Goal: Information Seeking & Learning: Learn about a topic

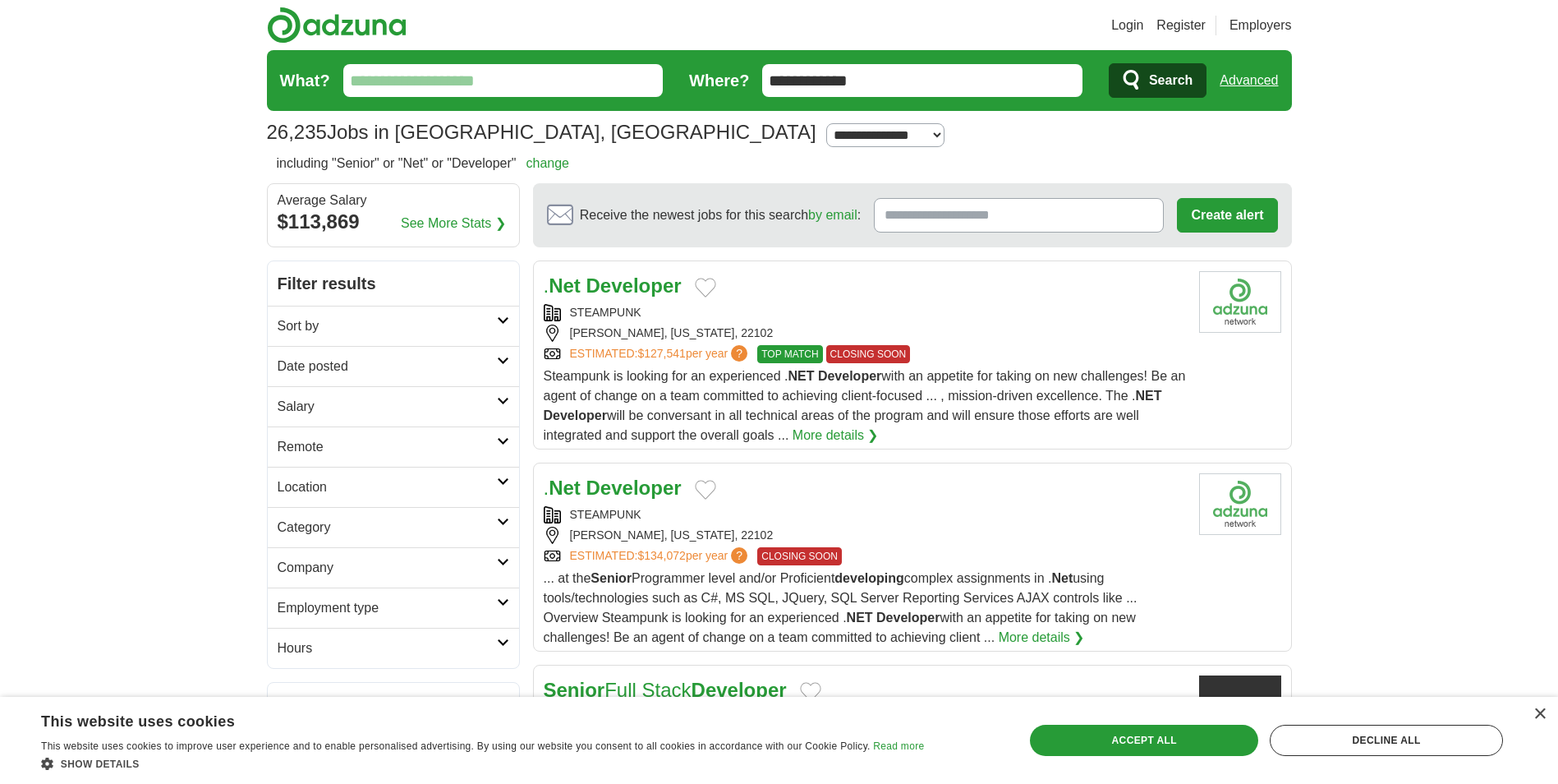
click at [626, 290] on strong "Developer" at bounding box center [634, 286] width 95 height 22
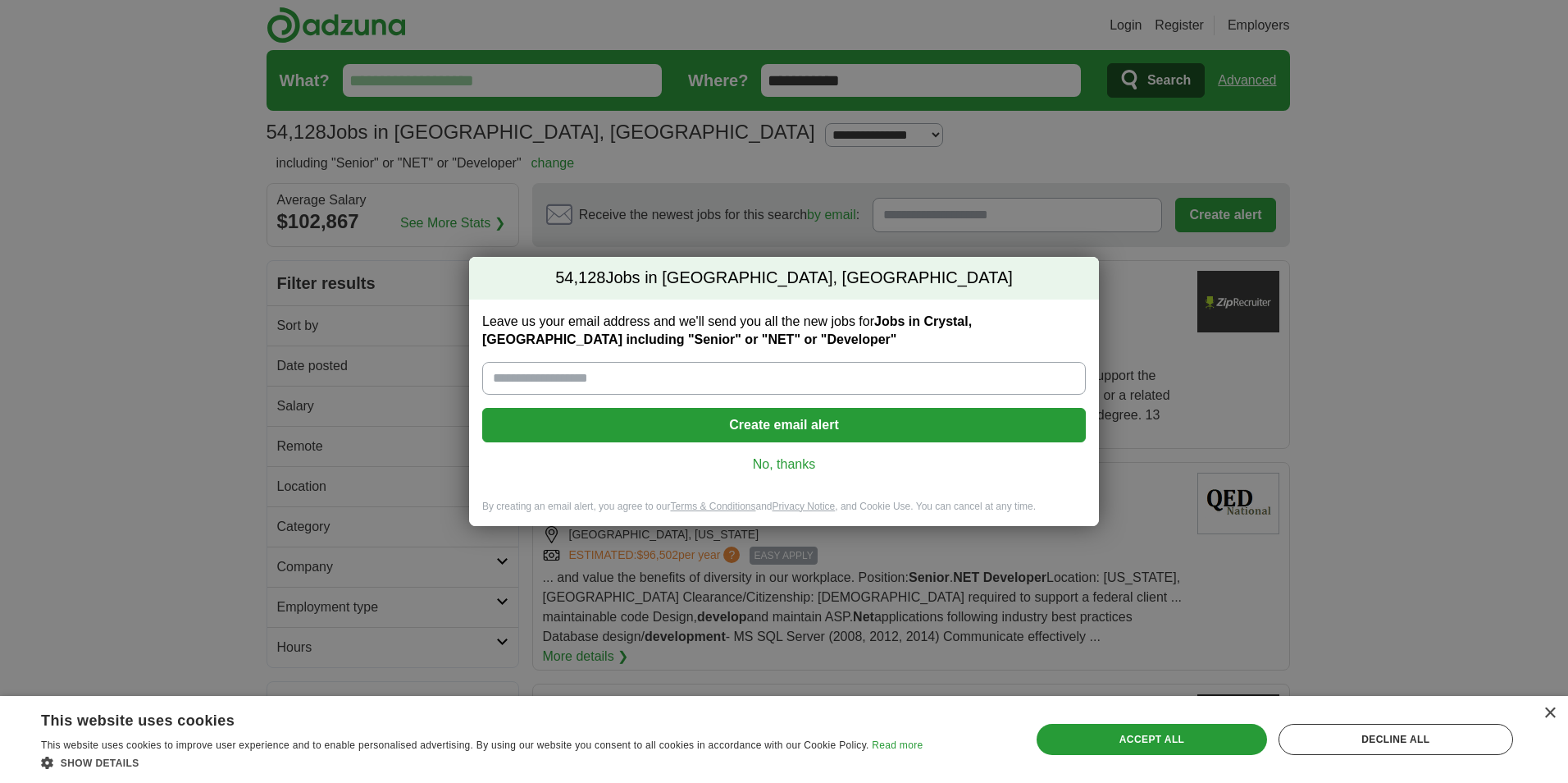
click at [769, 456] on link "No, thanks" at bounding box center [784, 465] width 578 height 18
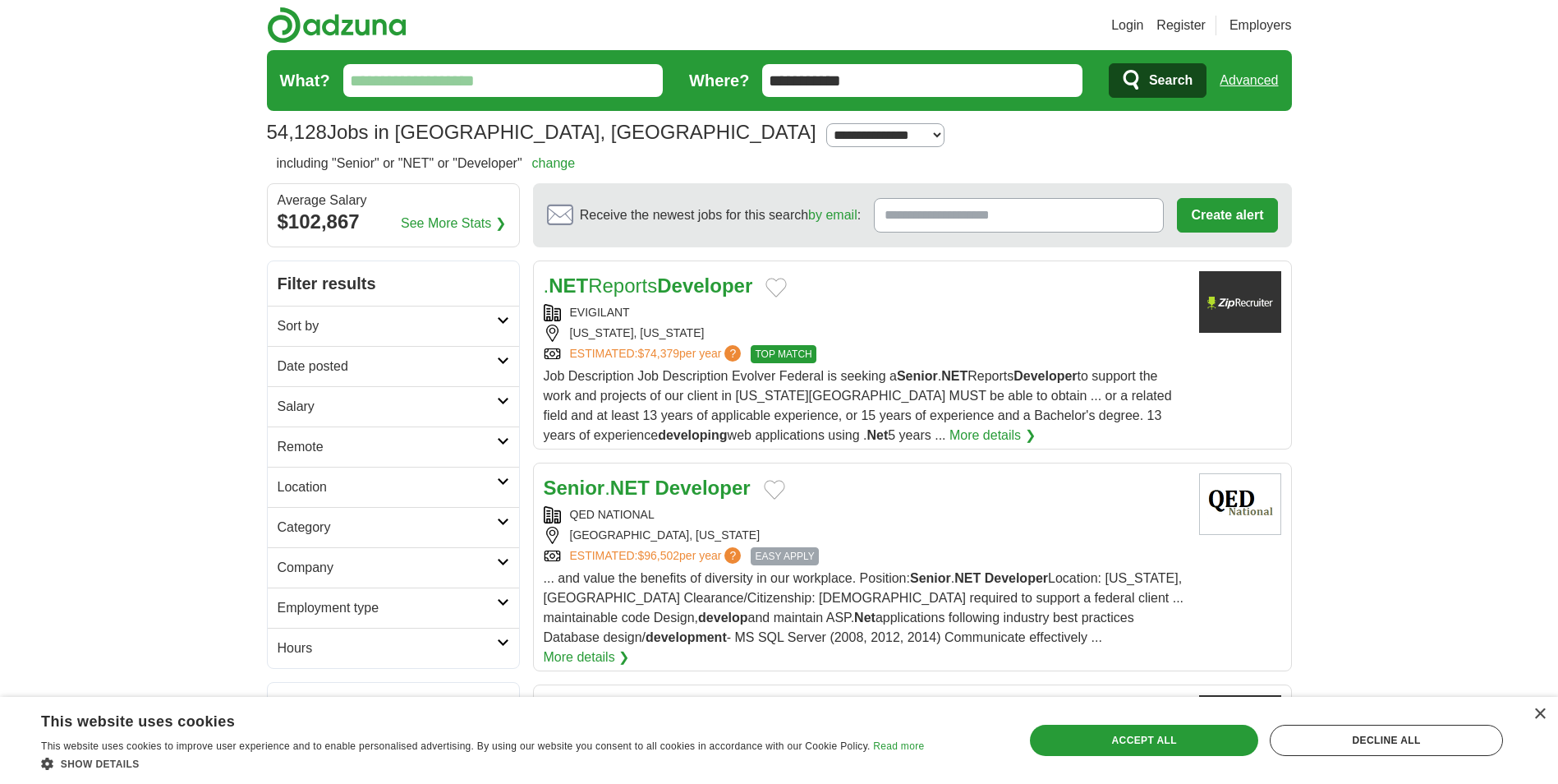
click at [710, 481] on strong "Developer" at bounding box center [703, 487] width 95 height 22
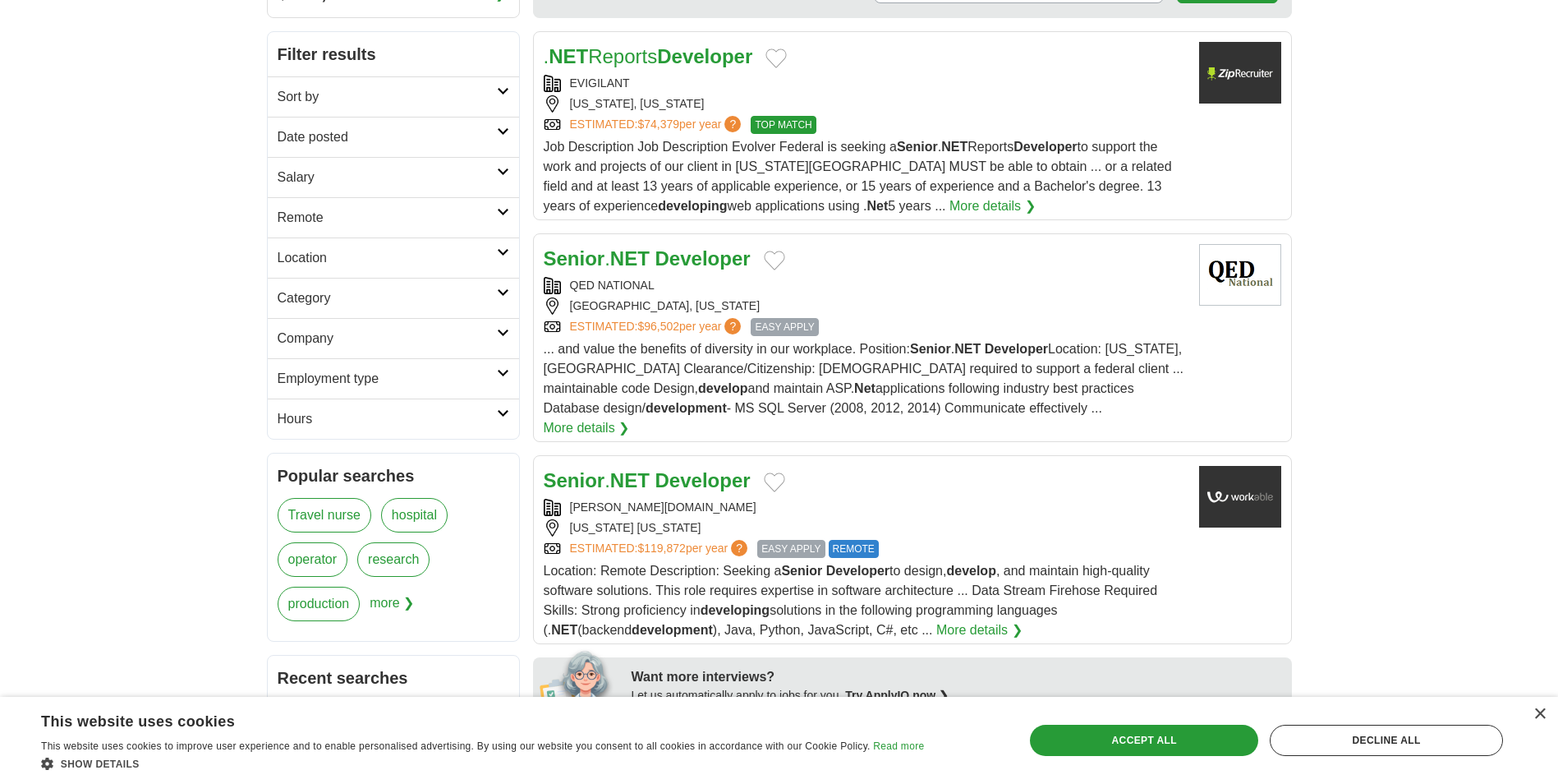
scroll to position [329, 0]
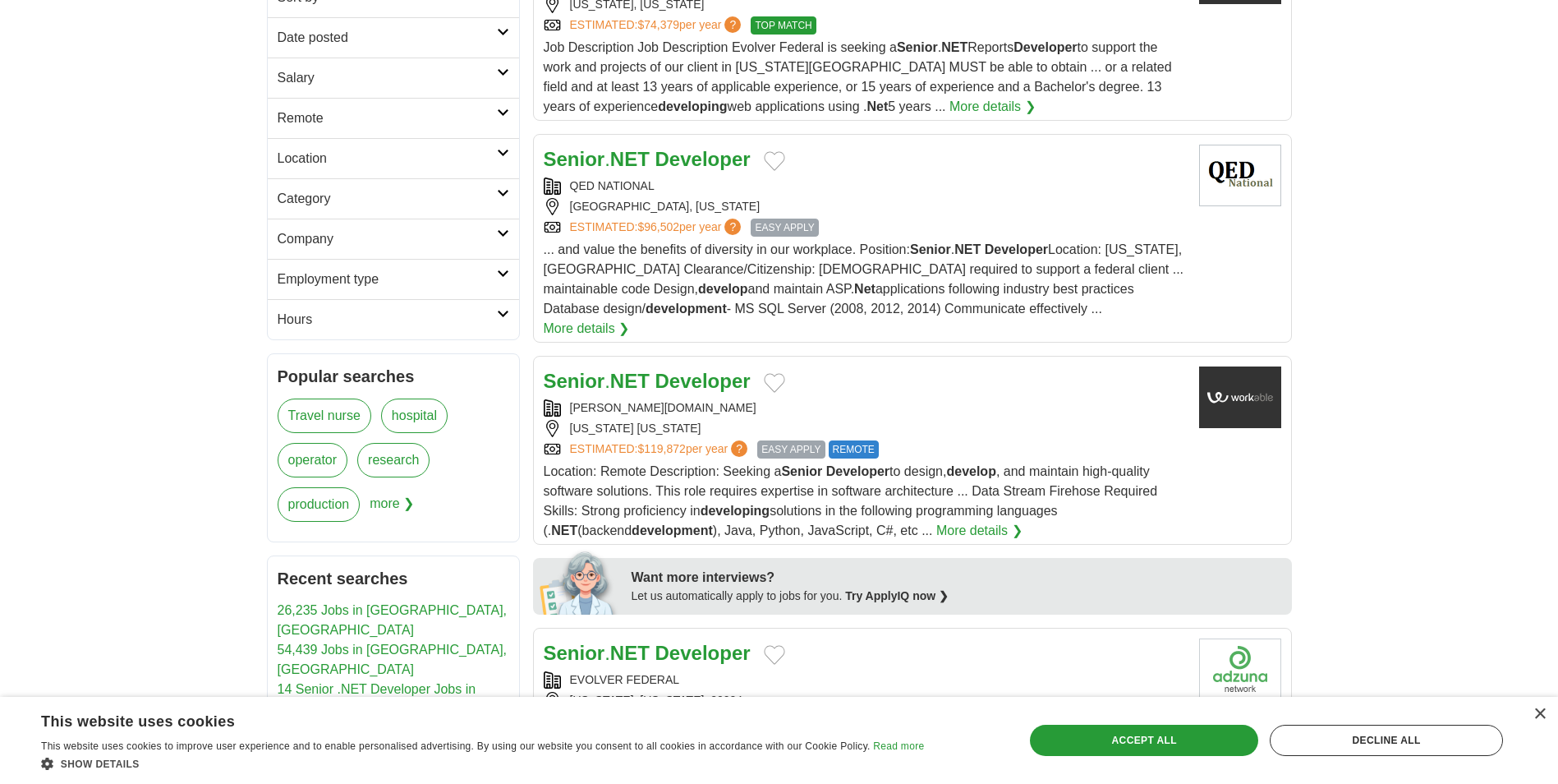
click at [696, 370] on strong "Developer" at bounding box center [703, 381] width 95 height 22
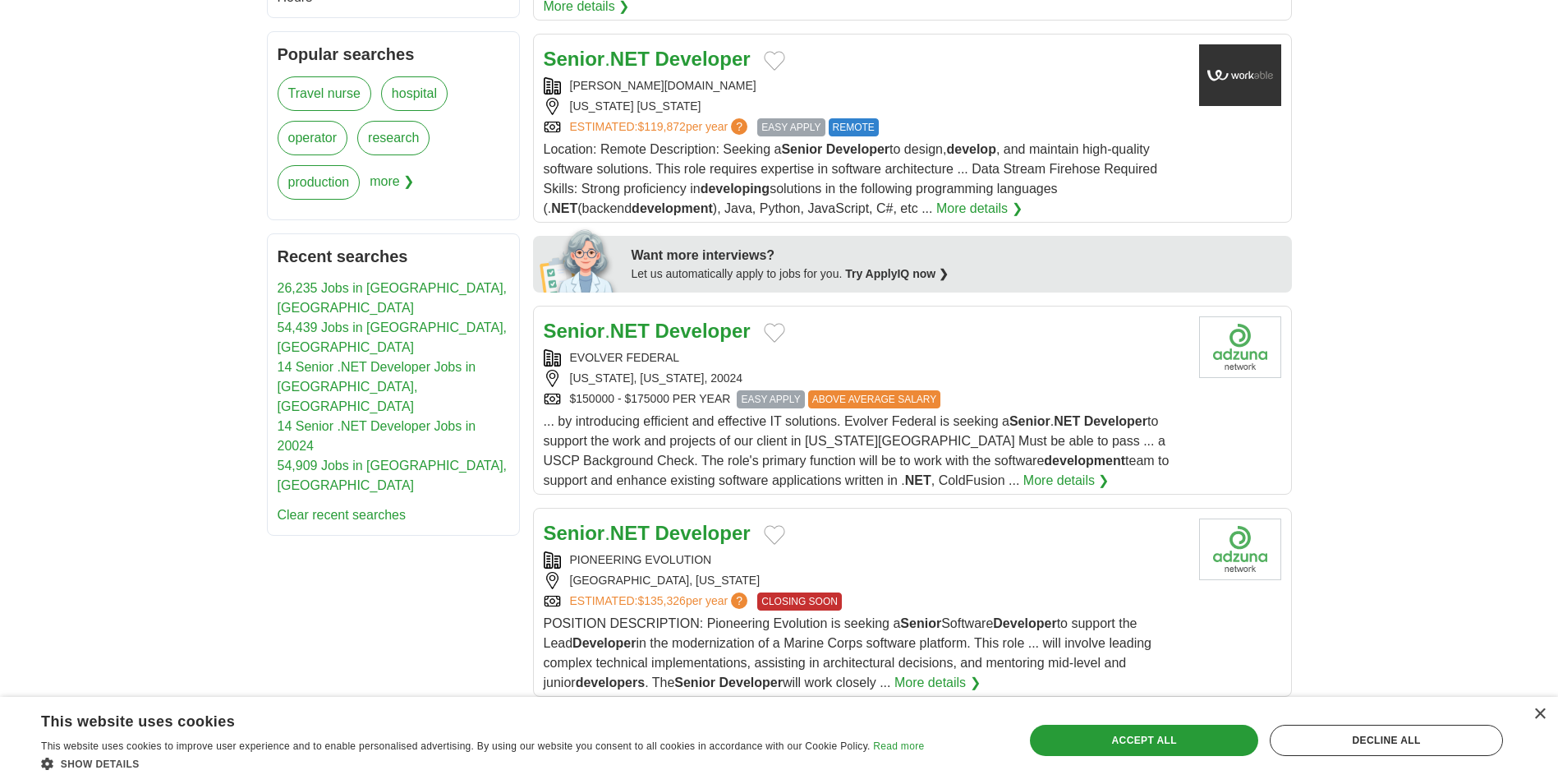
scroll to position [657, 0]
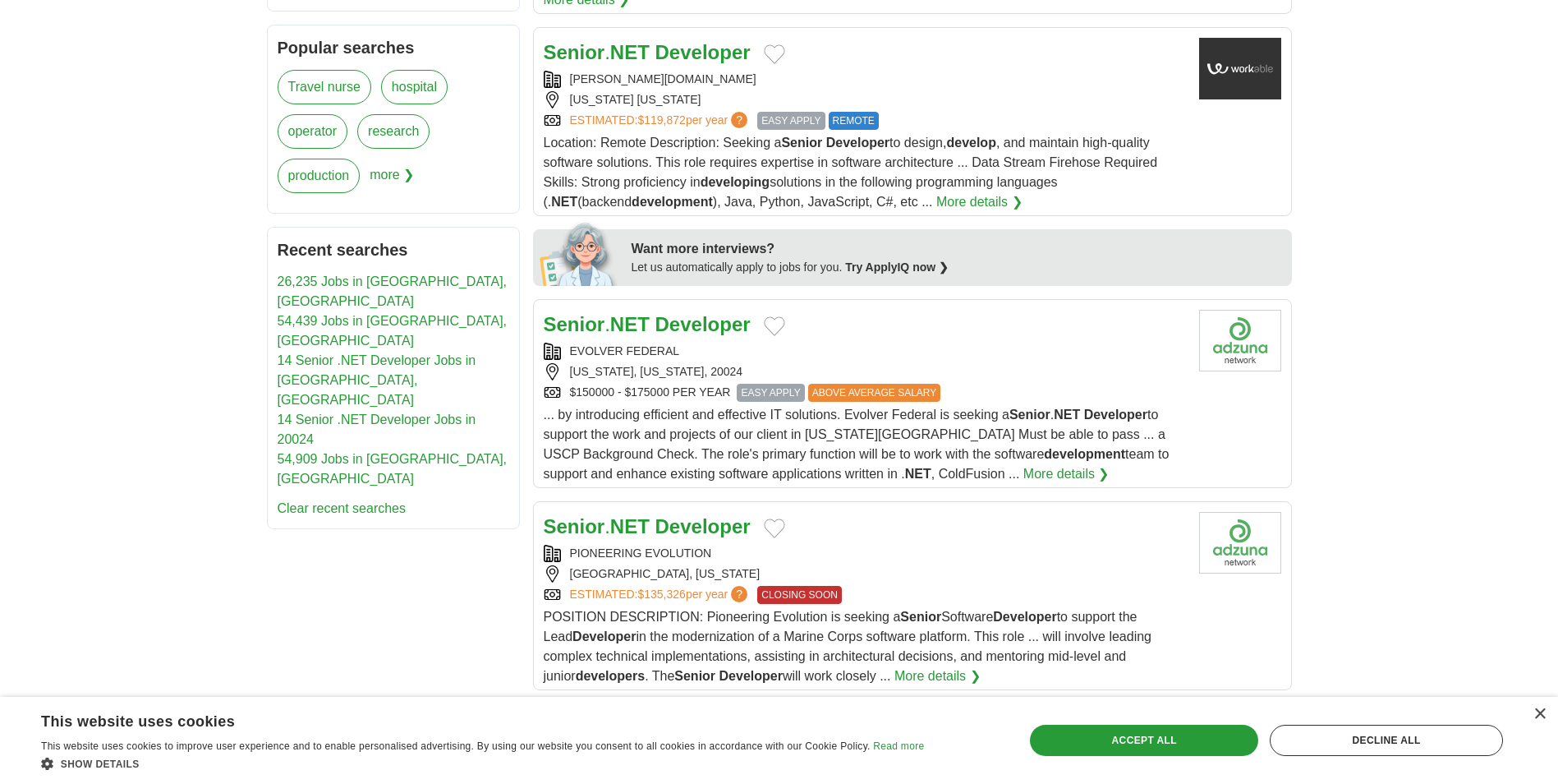
click at [650, 313] on strong "NET" at bounding box center [630, 324] width 39 height 22
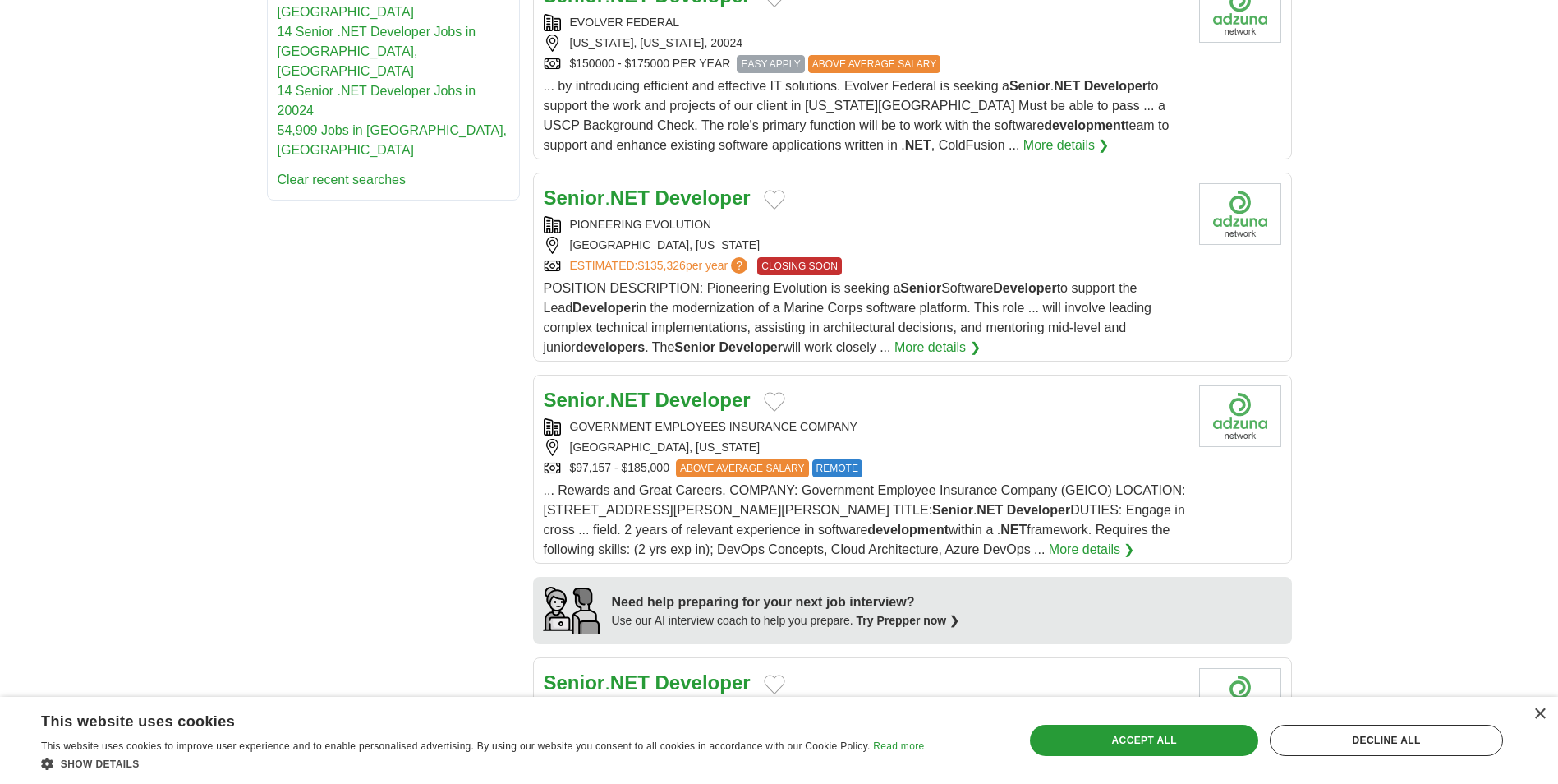
scroll to position [1068, 0]
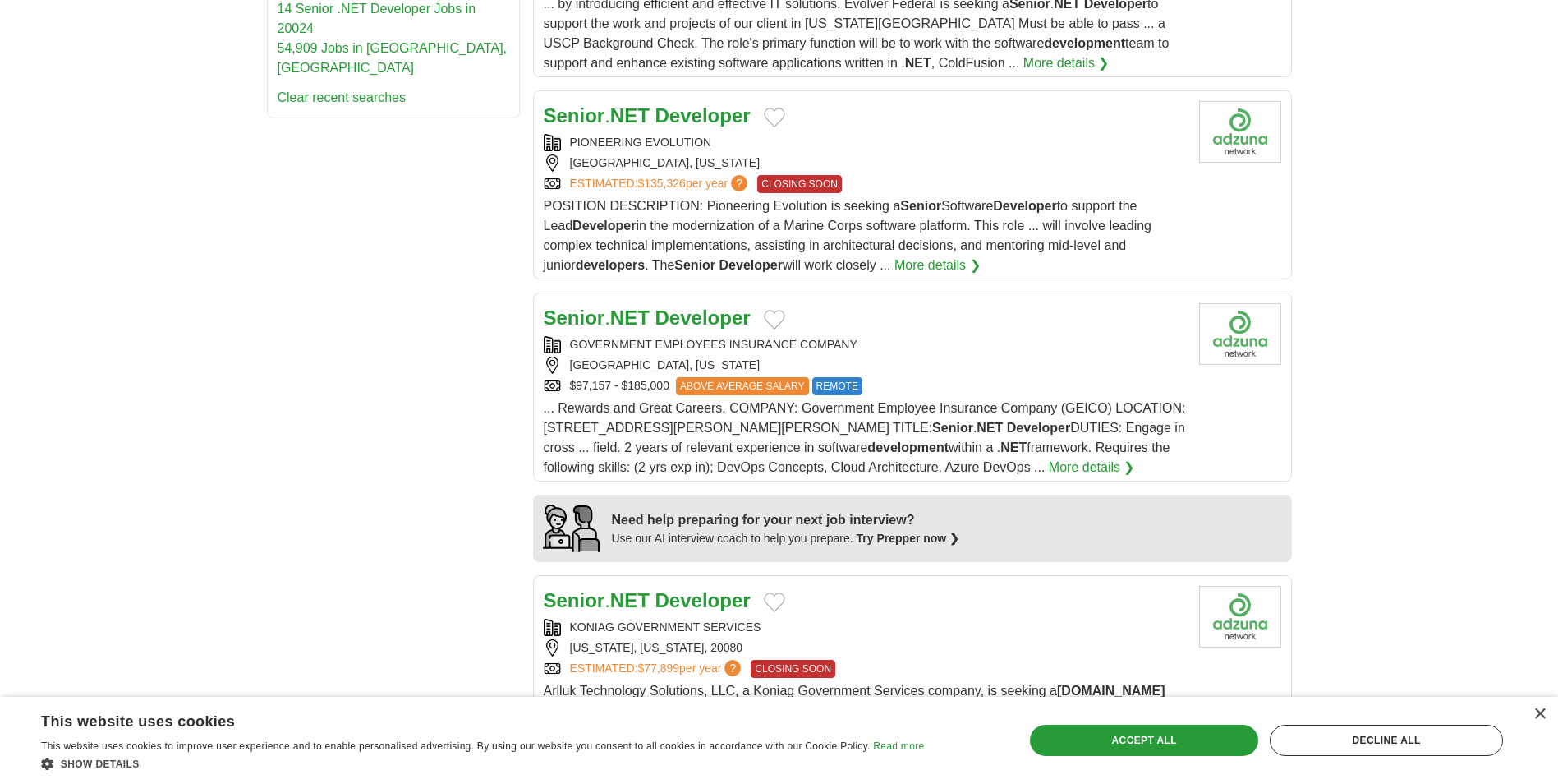
click at [667, 307] on strong "Developer" at bounding box center [703, 318] width 95 height 22
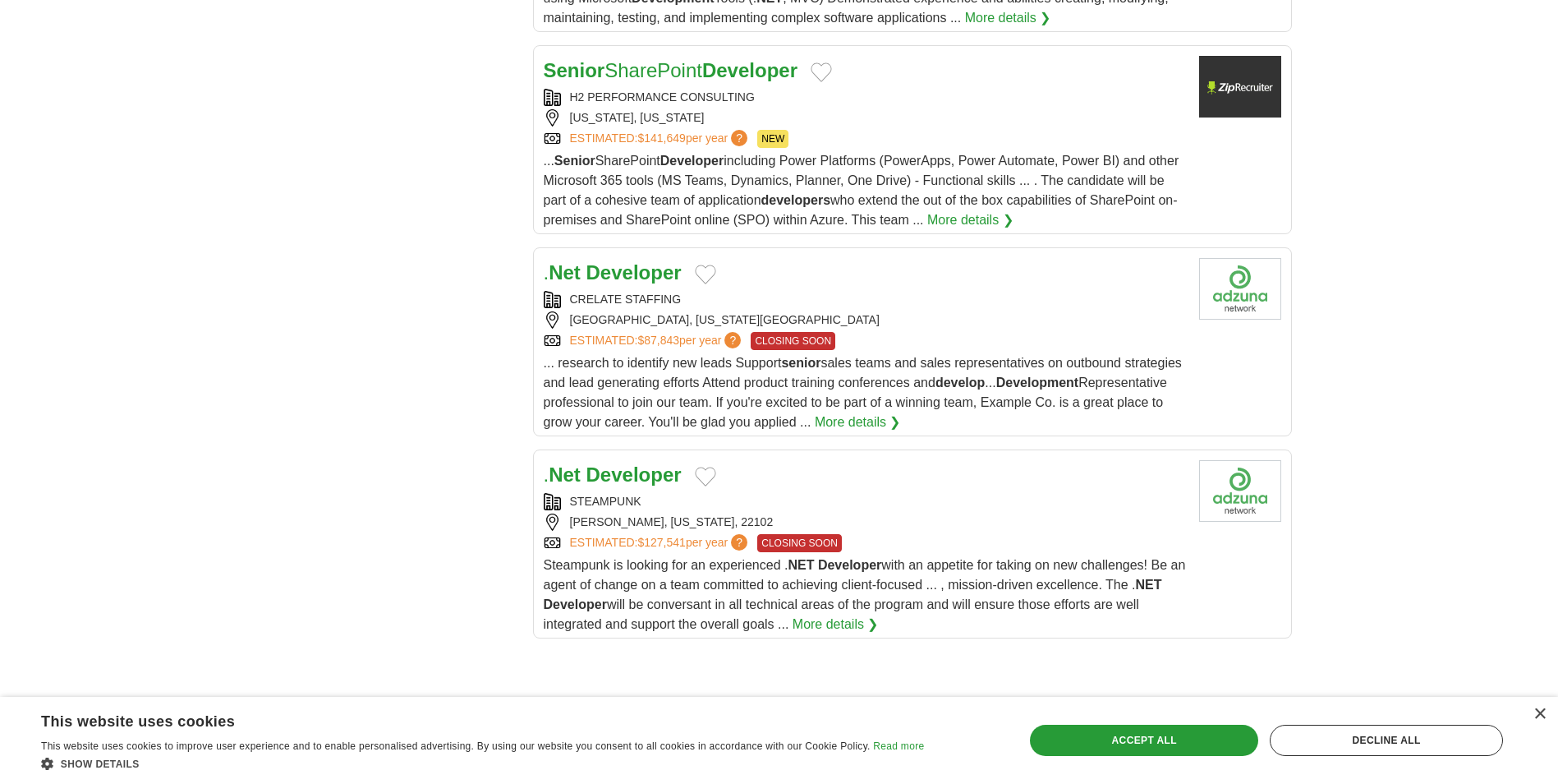
scroll to position [1807, 0]
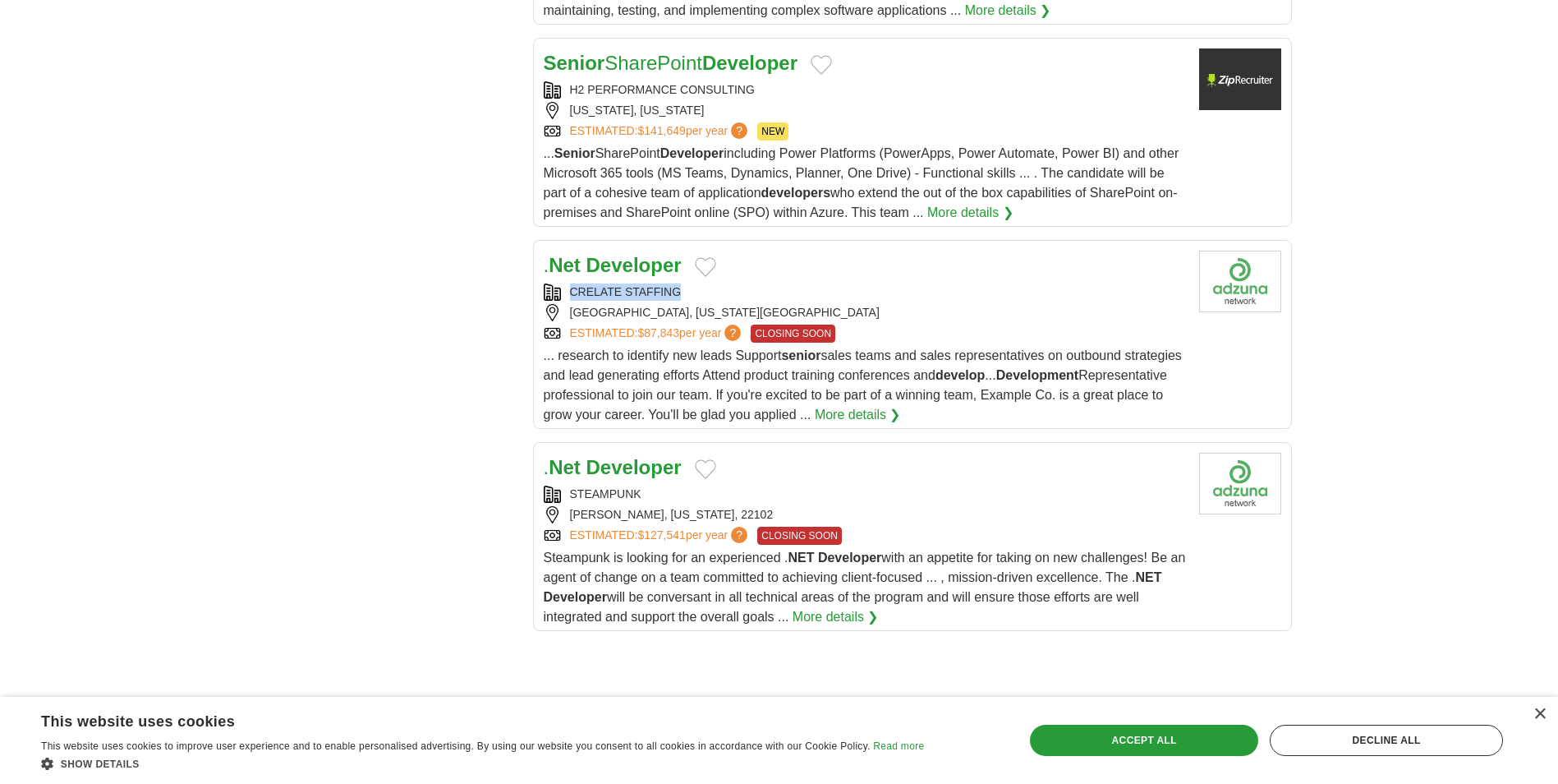
drag, startPoint x: 685, startPoint y: 273, endPoint x: 571, endPoint y: 270, distance: 114.0
click at [571, 284] on div "CRELATE STAFFING" at bounding box center [865, 292] width 643 height 17
